Goal: Task Accomplishment & Management: Manage account settings

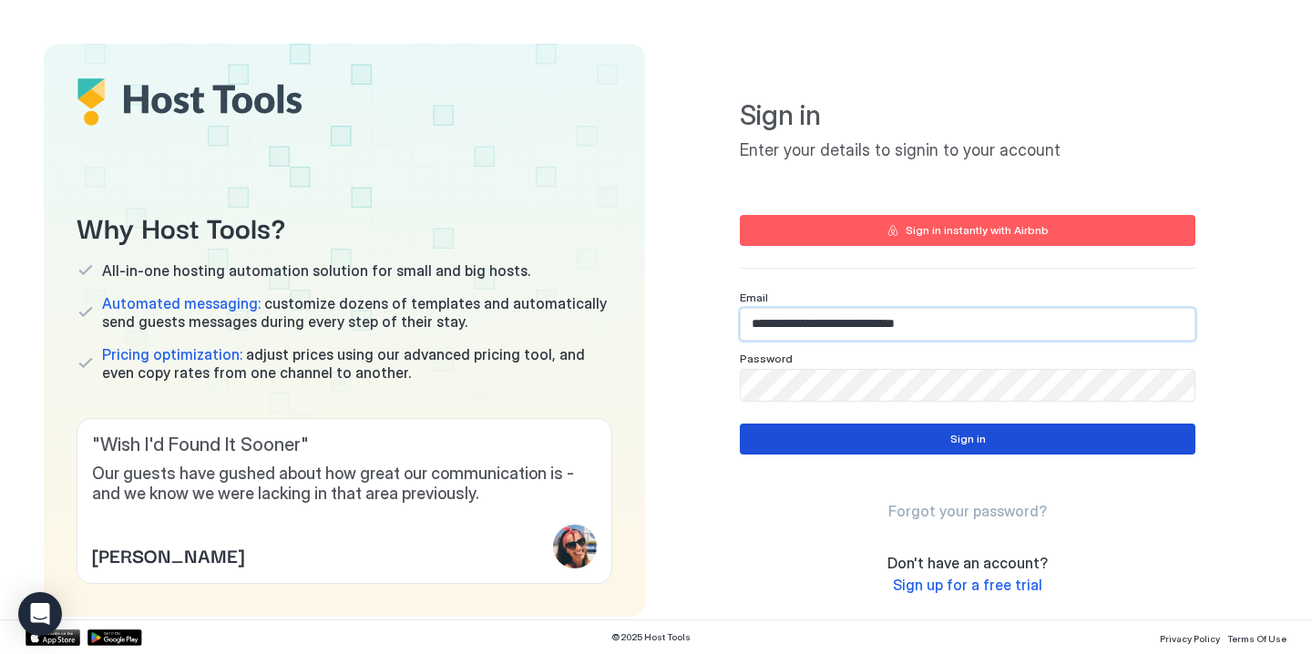
click at [953, 442] on div "Sign in" at bounding box center [969, 439] width 36 height 16
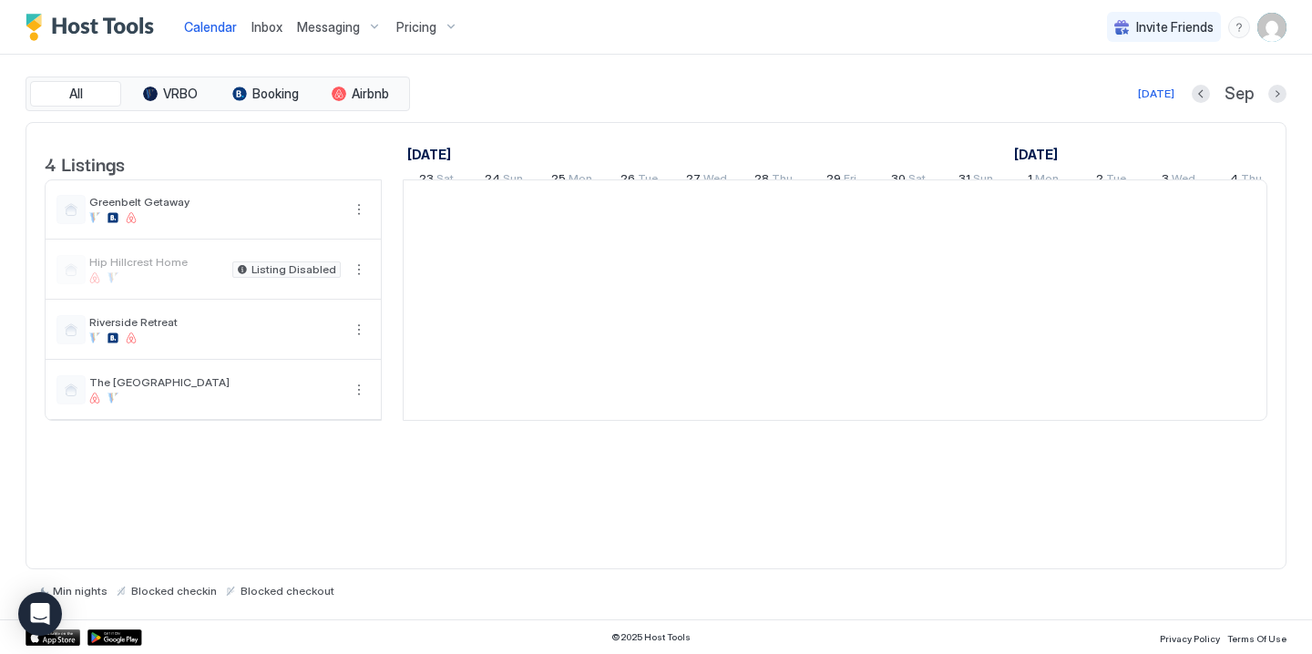
scroll to position [0, 1013]
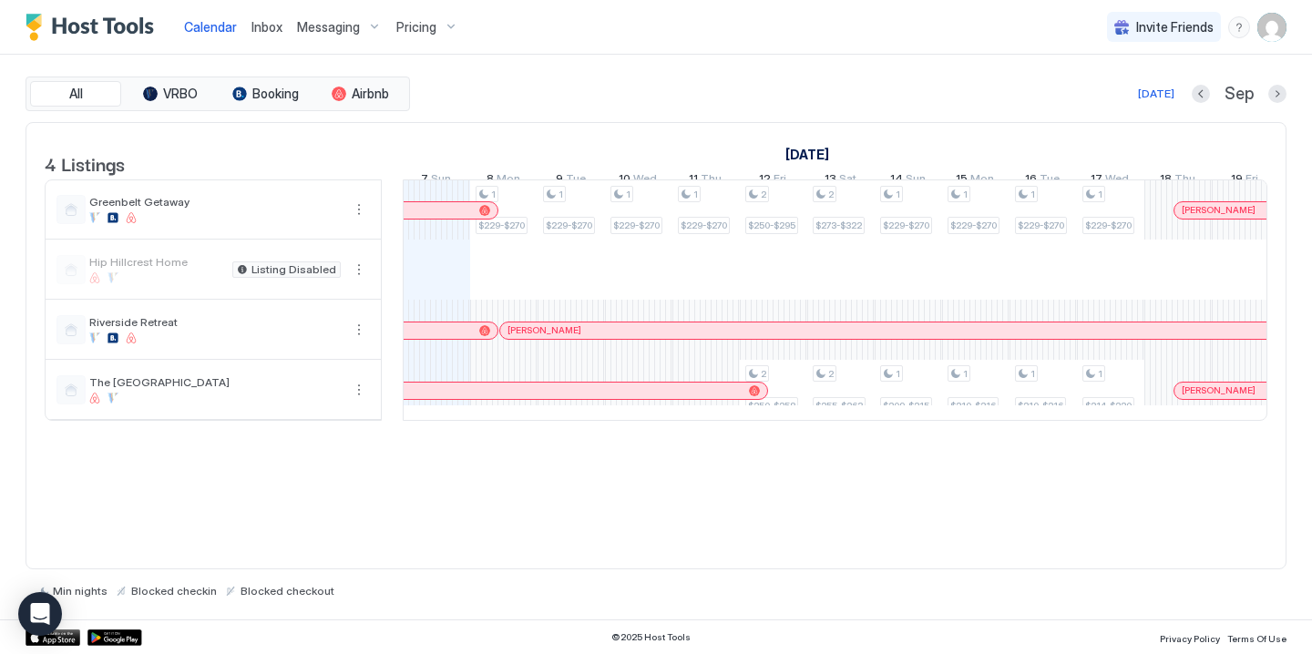
click at [350, 25] on span "Messaging" at bounding box center [328, 27] width 63 height 16
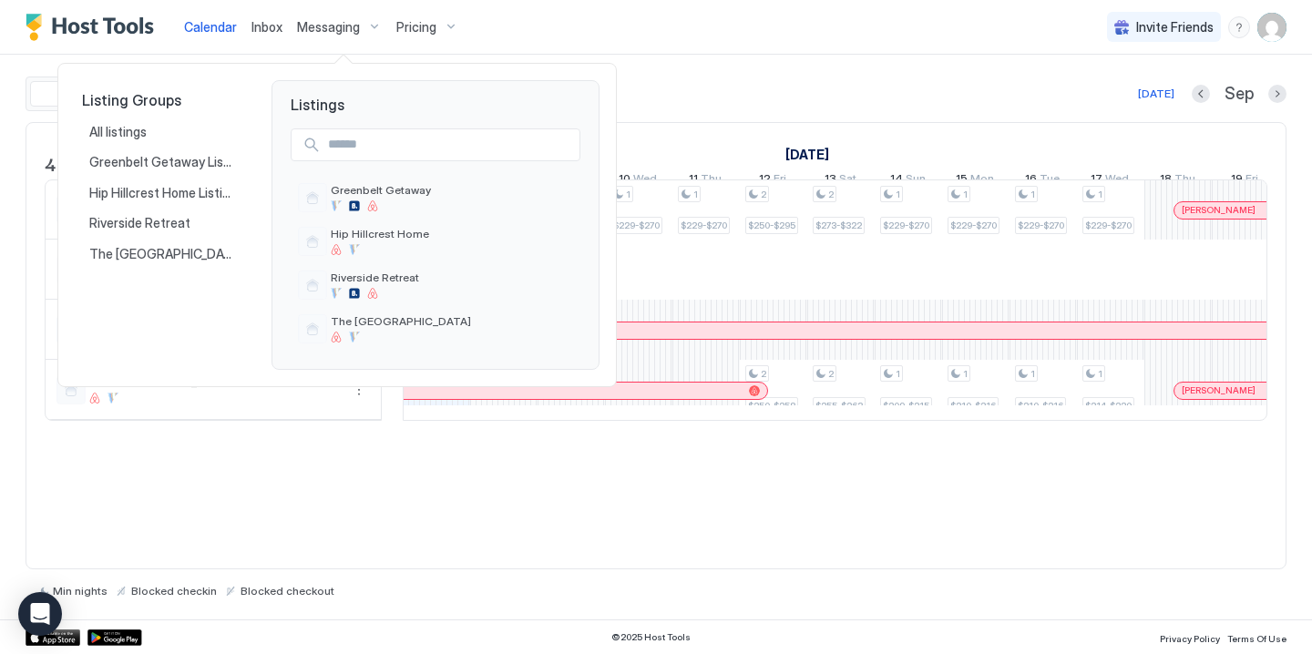
click at [261, 22] on div at bounding box center [656, 327] width 1312 height 654
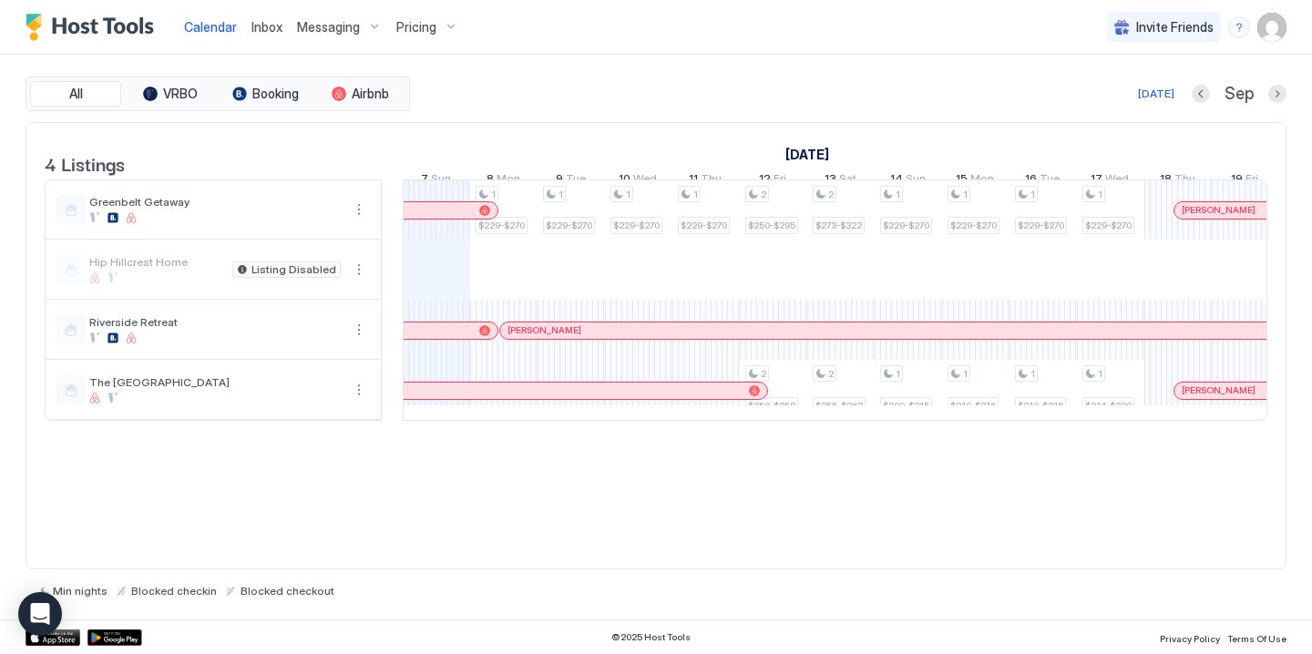
click at [259, 26] on span "Inbox" at bounding box center [267, 26] width 31 height 15
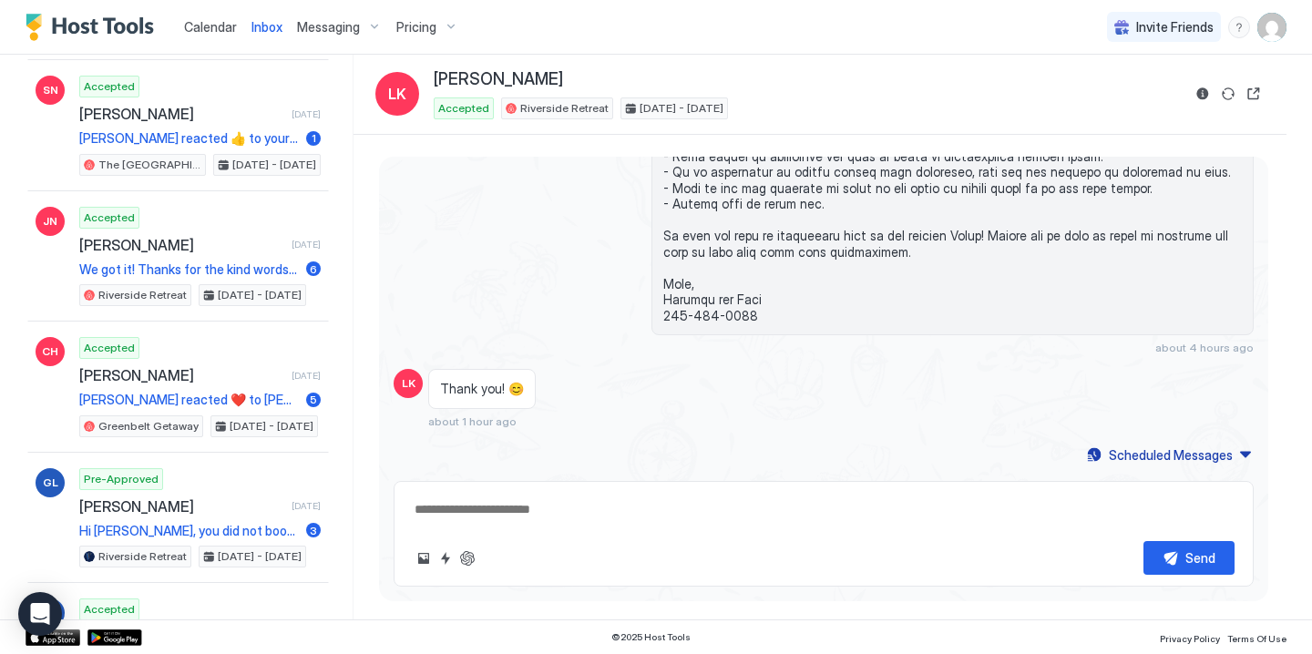
scroll to position [366, 0]
click at [211, 33] on span "Calendar" at bounding box center [210, 26] width 53 height 15
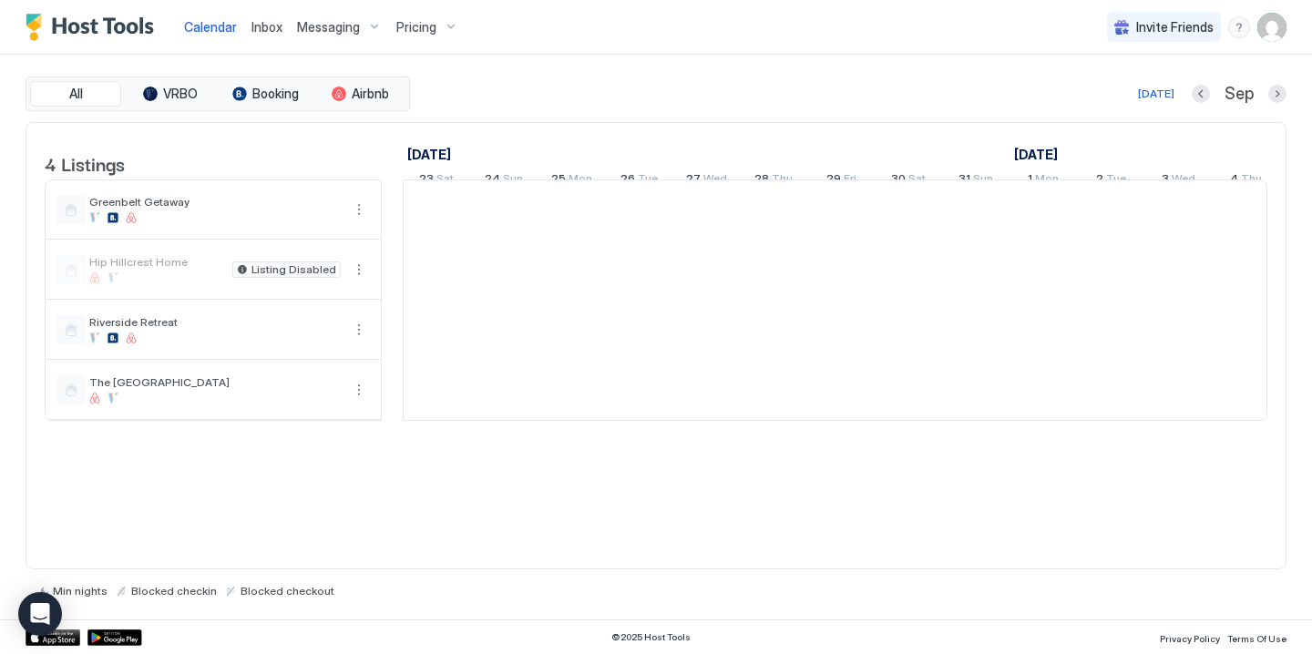
scroll to position [0, 1013]
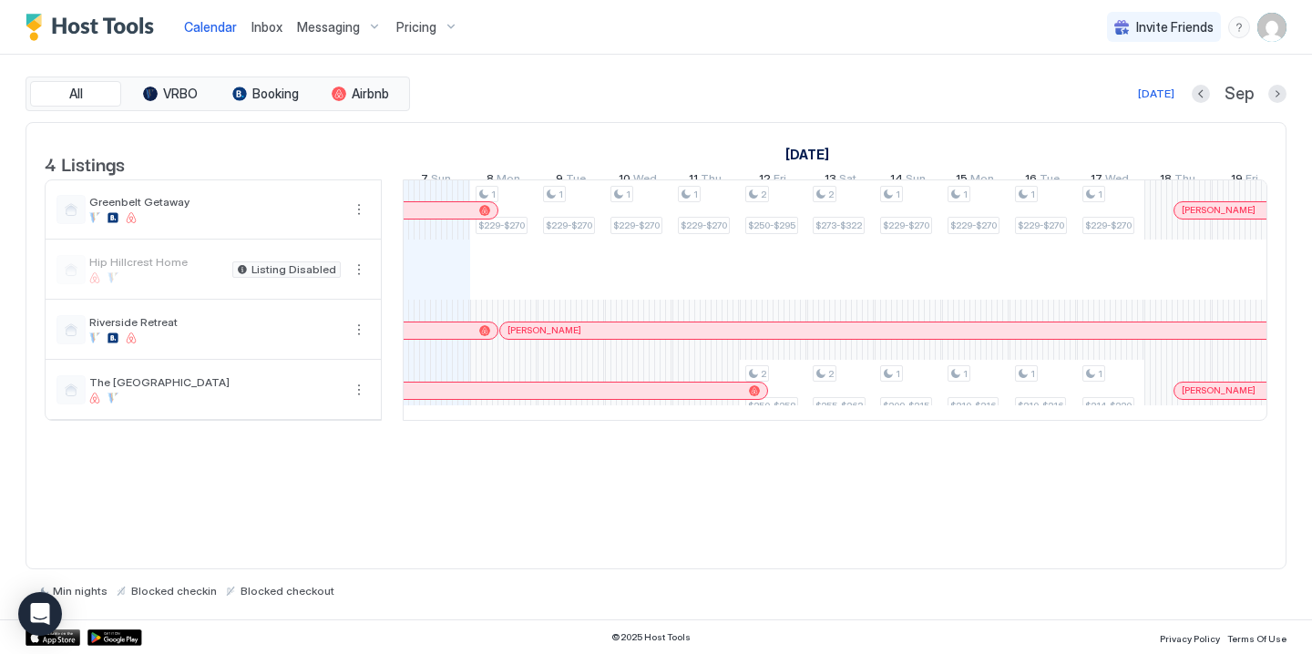
click at [1273, 25] on img "User profile" at bounding box center [1272, 27] width 29 height 29
click at [356, 222] on div at bounding box center [656, 327] width 1312 height 654
click at [357, 221] on button "More options" at bounding box center [359, 210] width 22 height 22
click at [328, 308] on span "Listing Settings" at bounding box center [327, 308] width 81 height 14
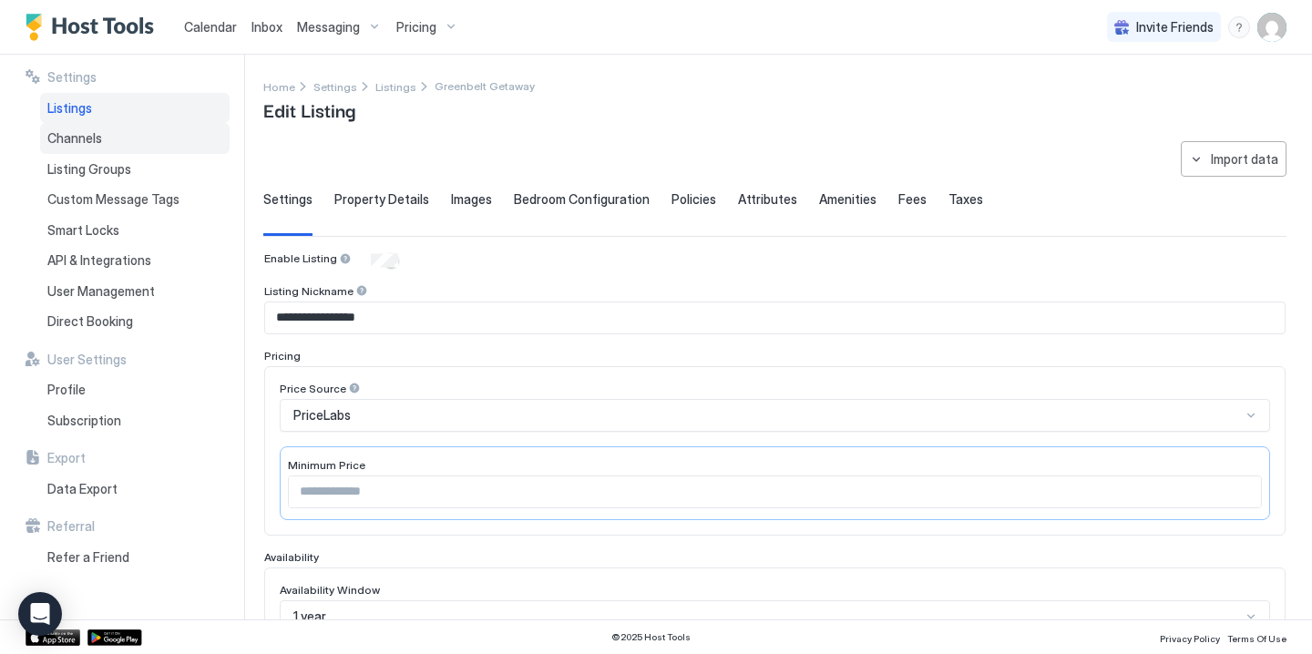
click at [97, 145] on span "Channels" at bounding box center [74, 138] width 55 height 16
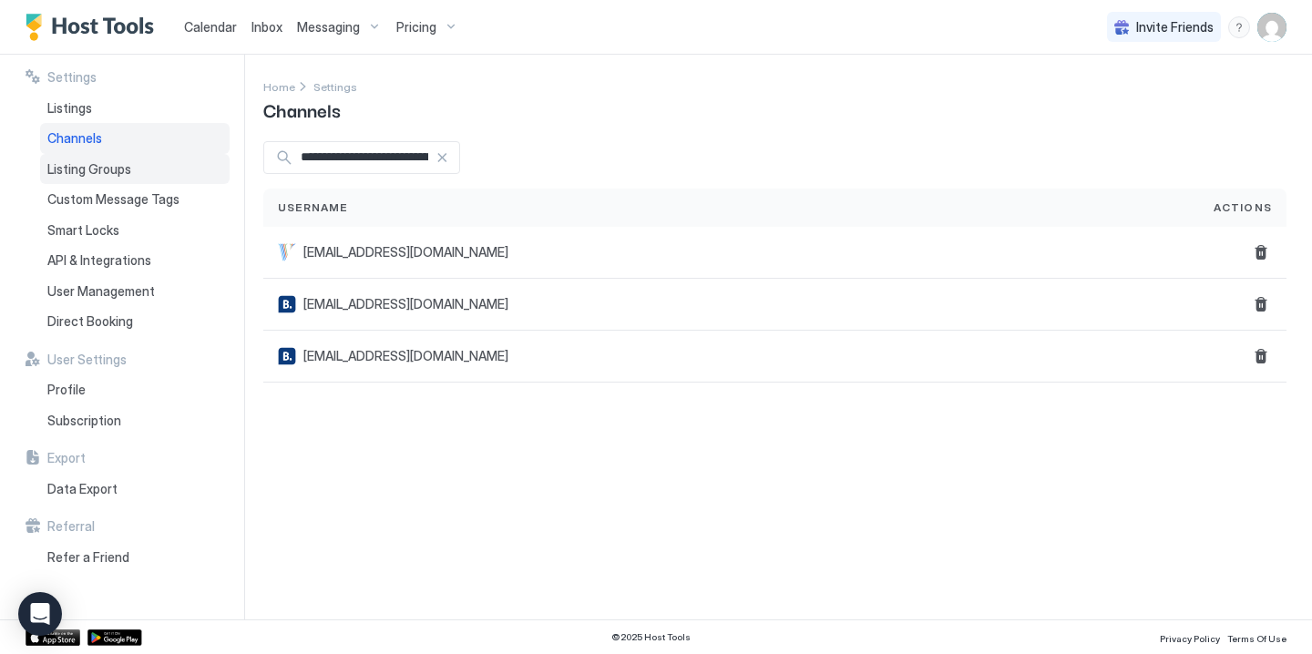
click at [103, 168] on span "Listing Groups" at bounding box center [89, 169] width 84 height 16
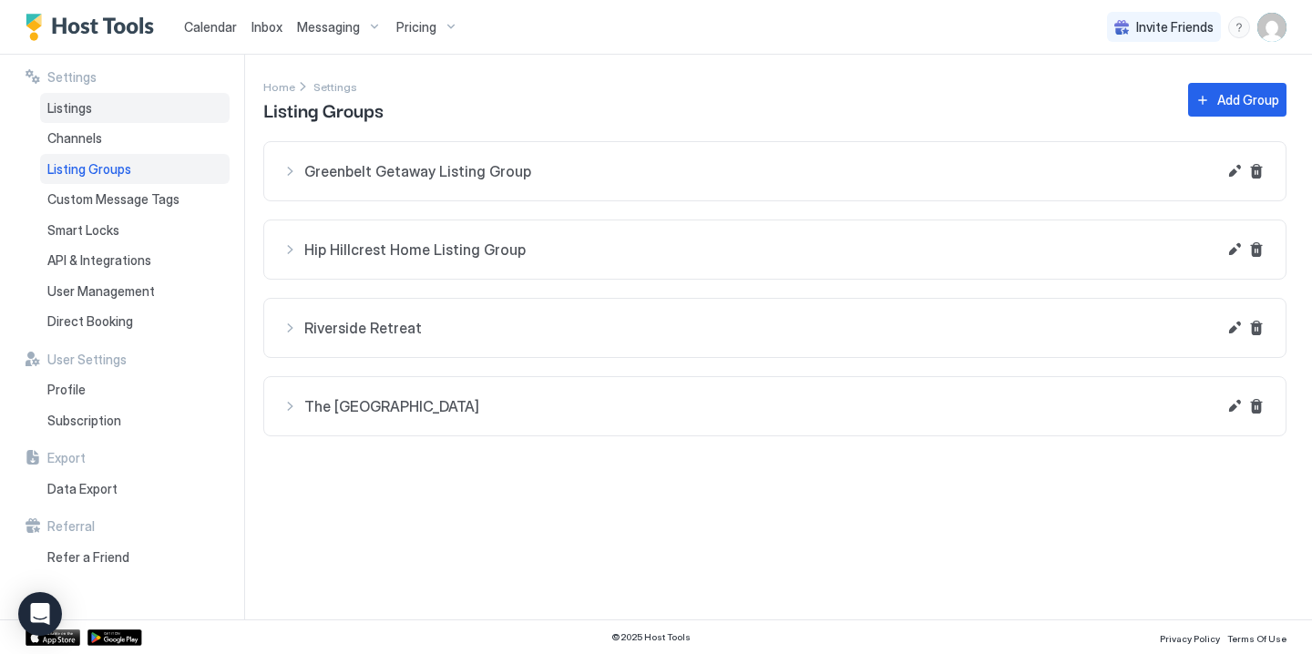
click at [79, 107] on span "Listings" at bounding box center [69, 108] width 45 height 16
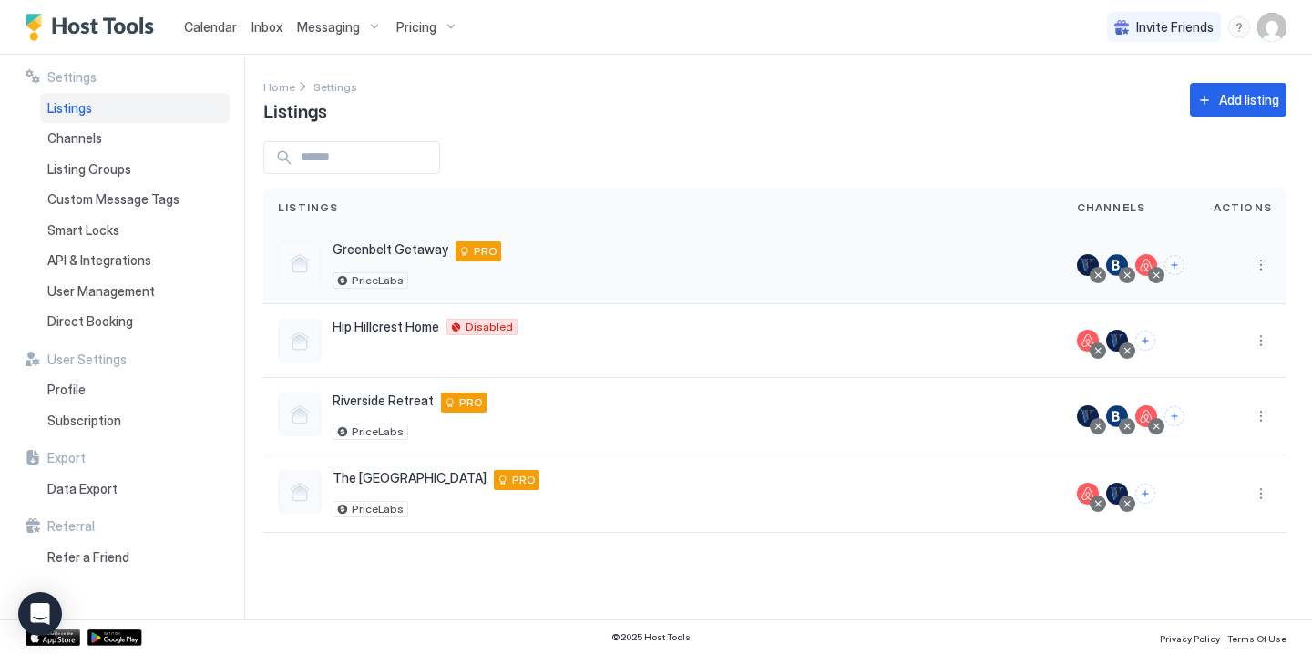
click at [1127, 275] on div at bounding box center [1127, 275] width 9 height 9
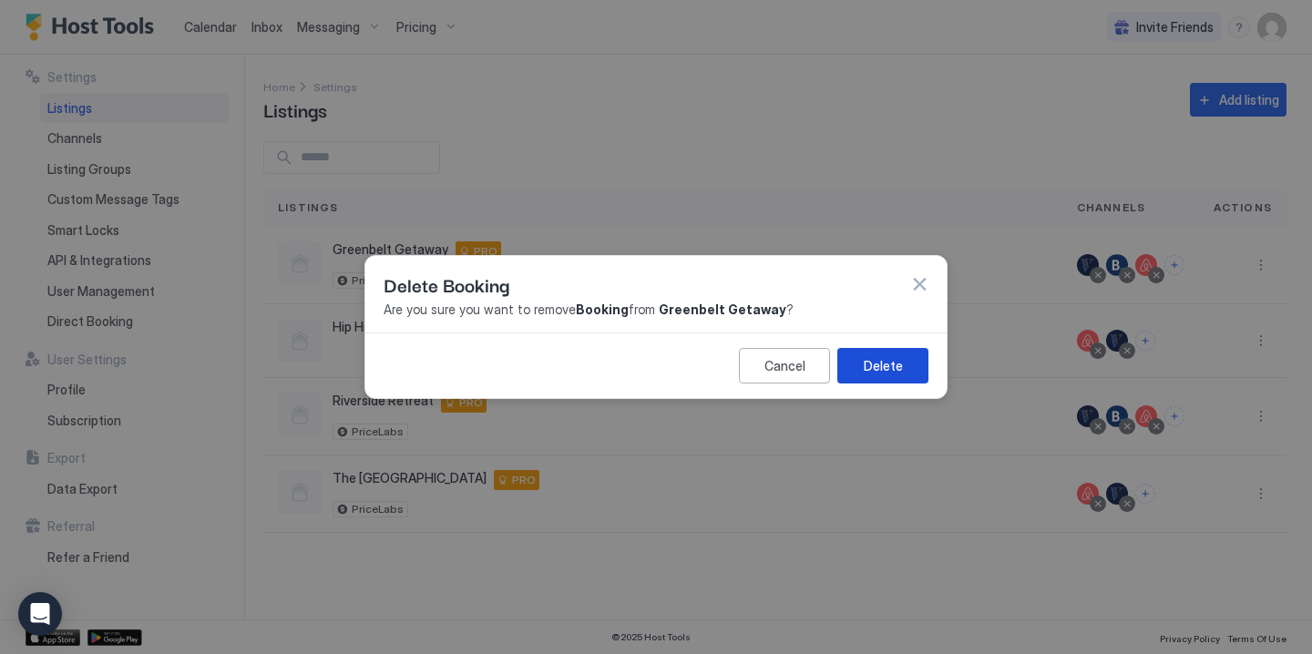
click at [888, 365] on div "Delete" at bounding box center [883, 365] width 39 height 19
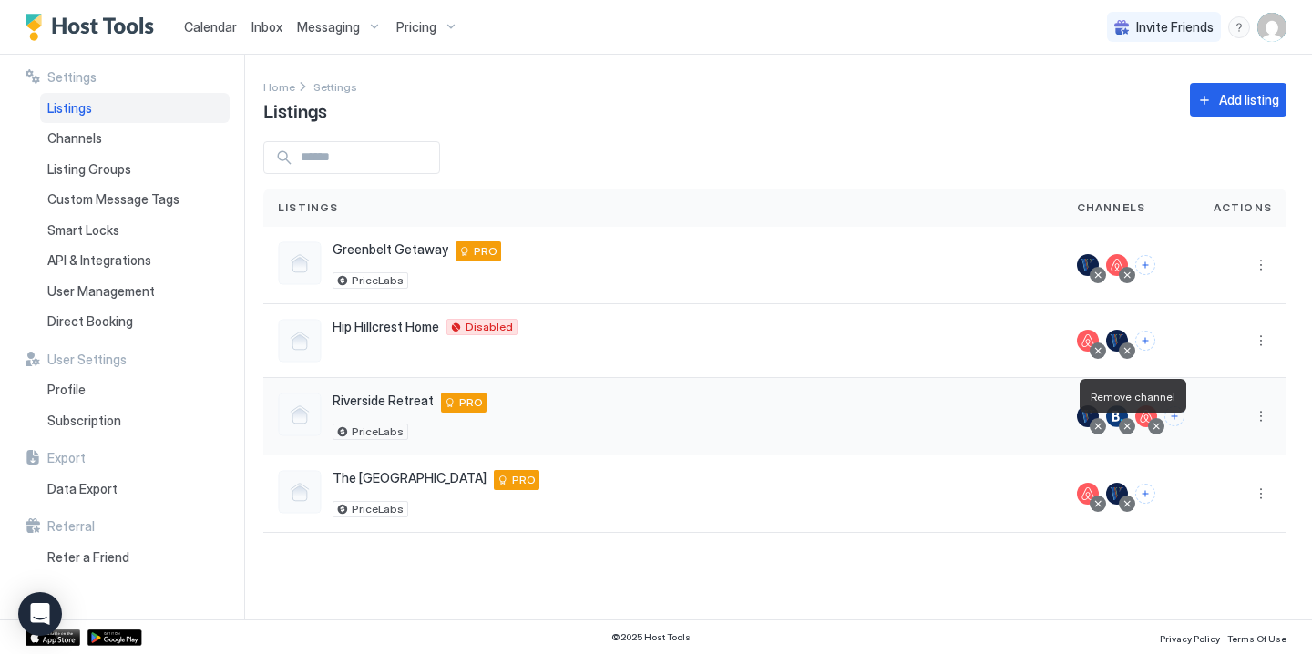
click at [1126, 428] on div at bounding box center [1127, 426] width 9 height 9
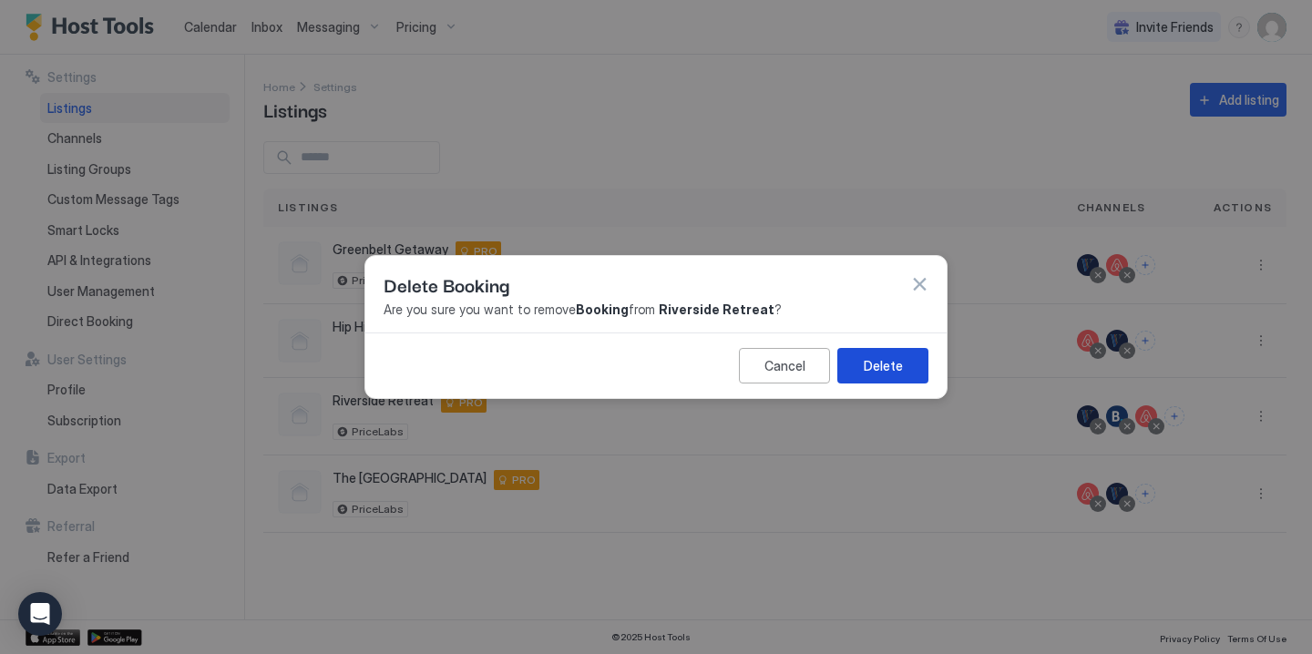
click at [884, 368] on div "Delete" at bounding box center [883, 365] width 39 height 19
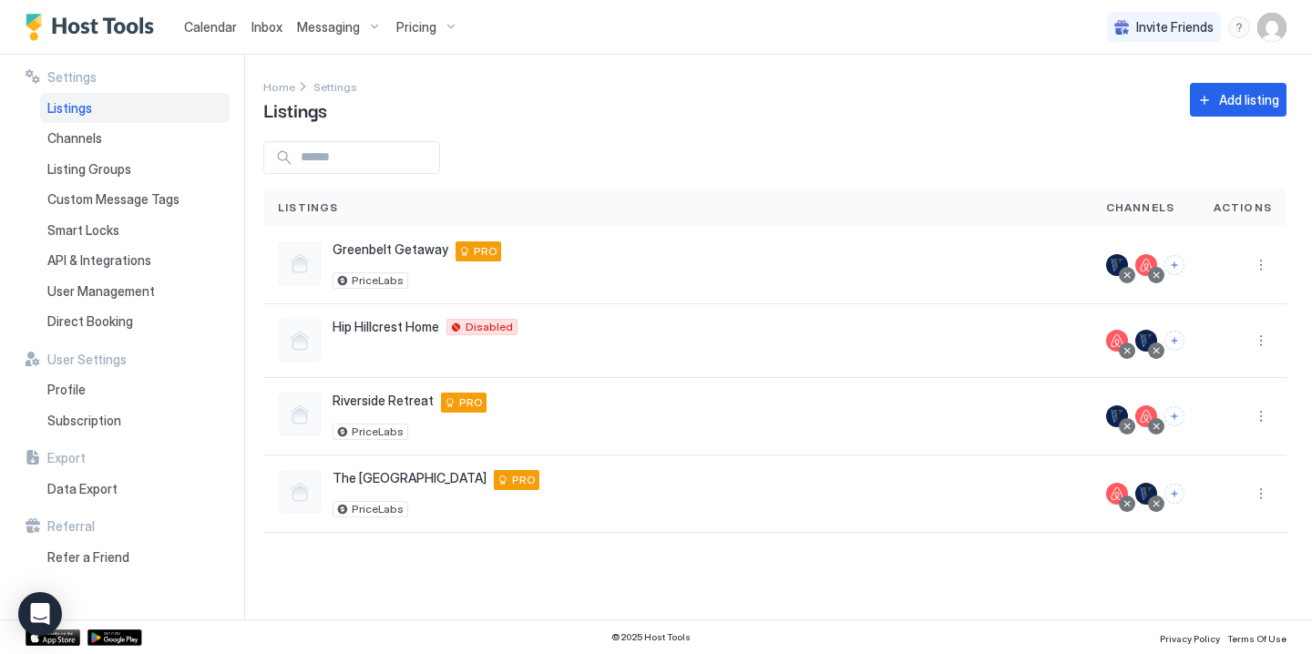
click at [987, 100] on div "Home Settings Listings Add listing" at bounding box center [774, 100] width 1023 height 46
